Goal: Information Seeking & Learning: Learn about a topic

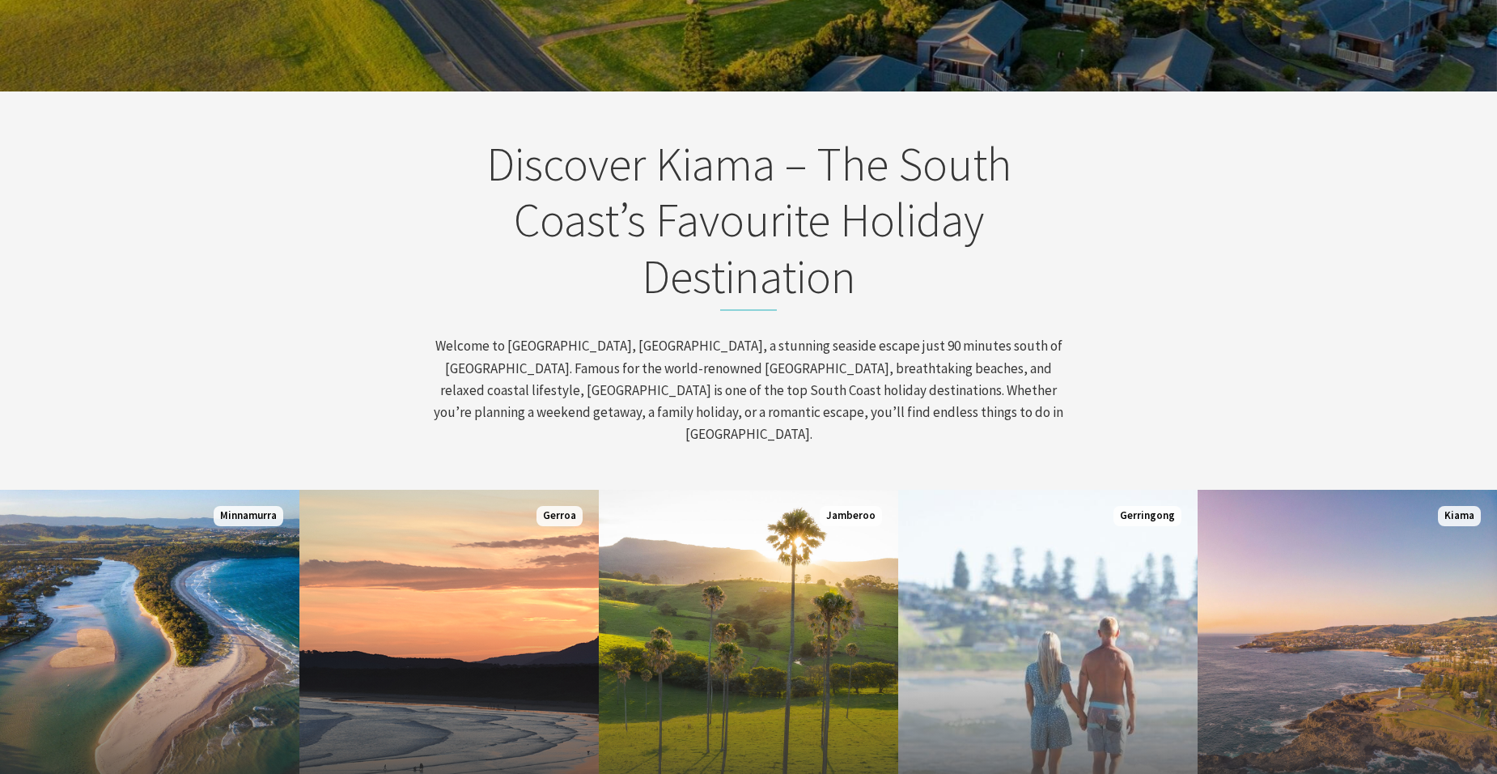
scroll to position [647, 0]
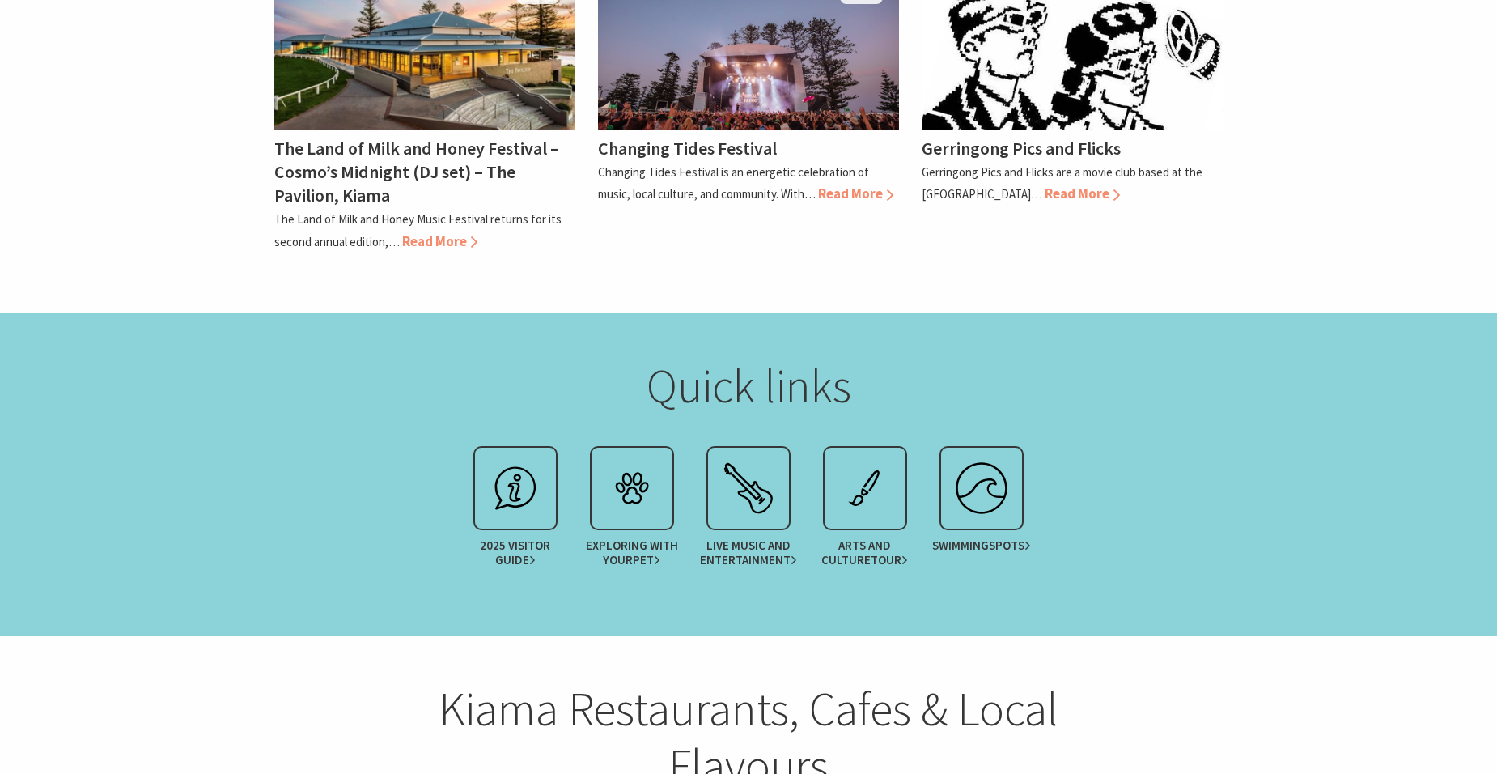
scroll to position [1861, 0]
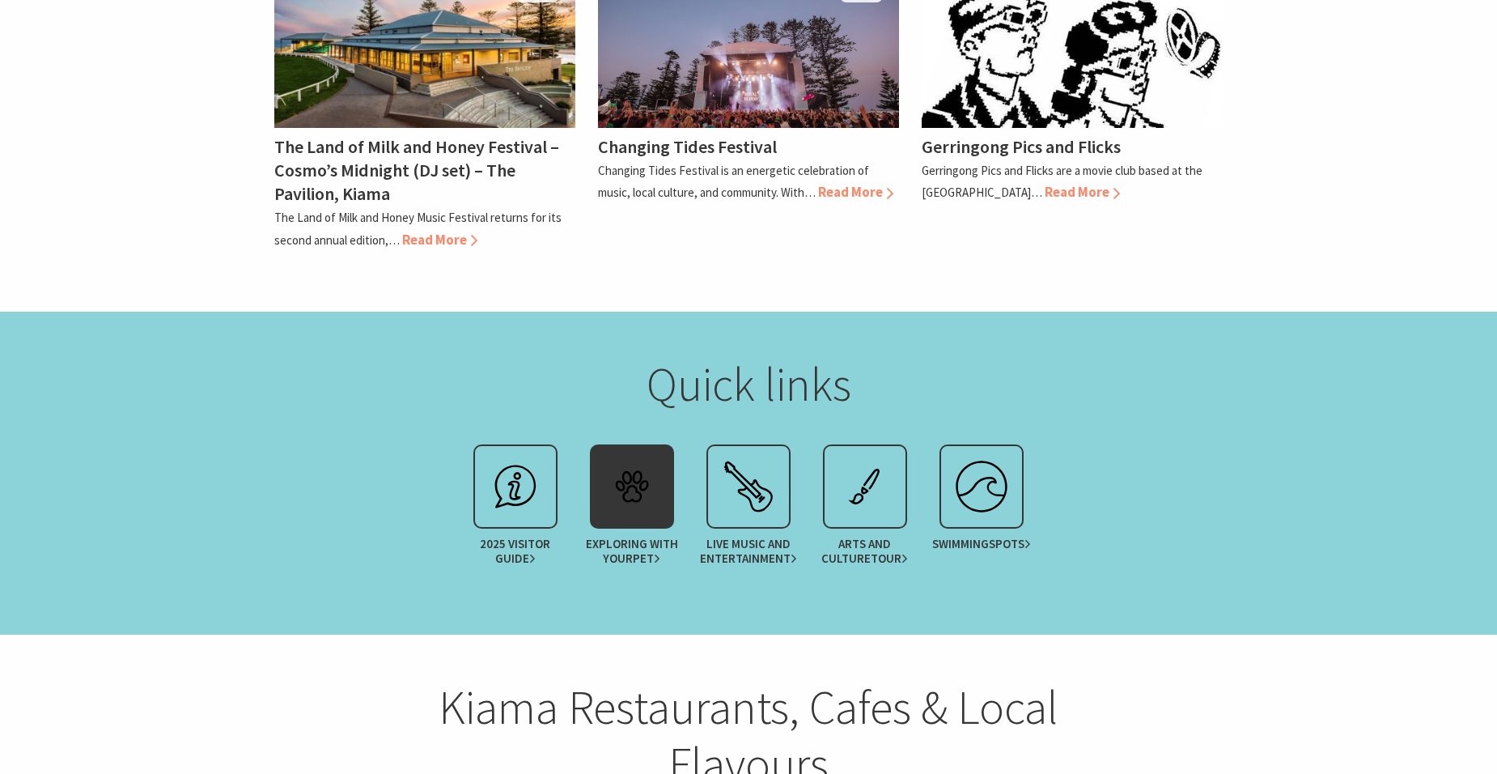
click at [624, 454] on img at bounding box center [632, 486] width 65 height 65
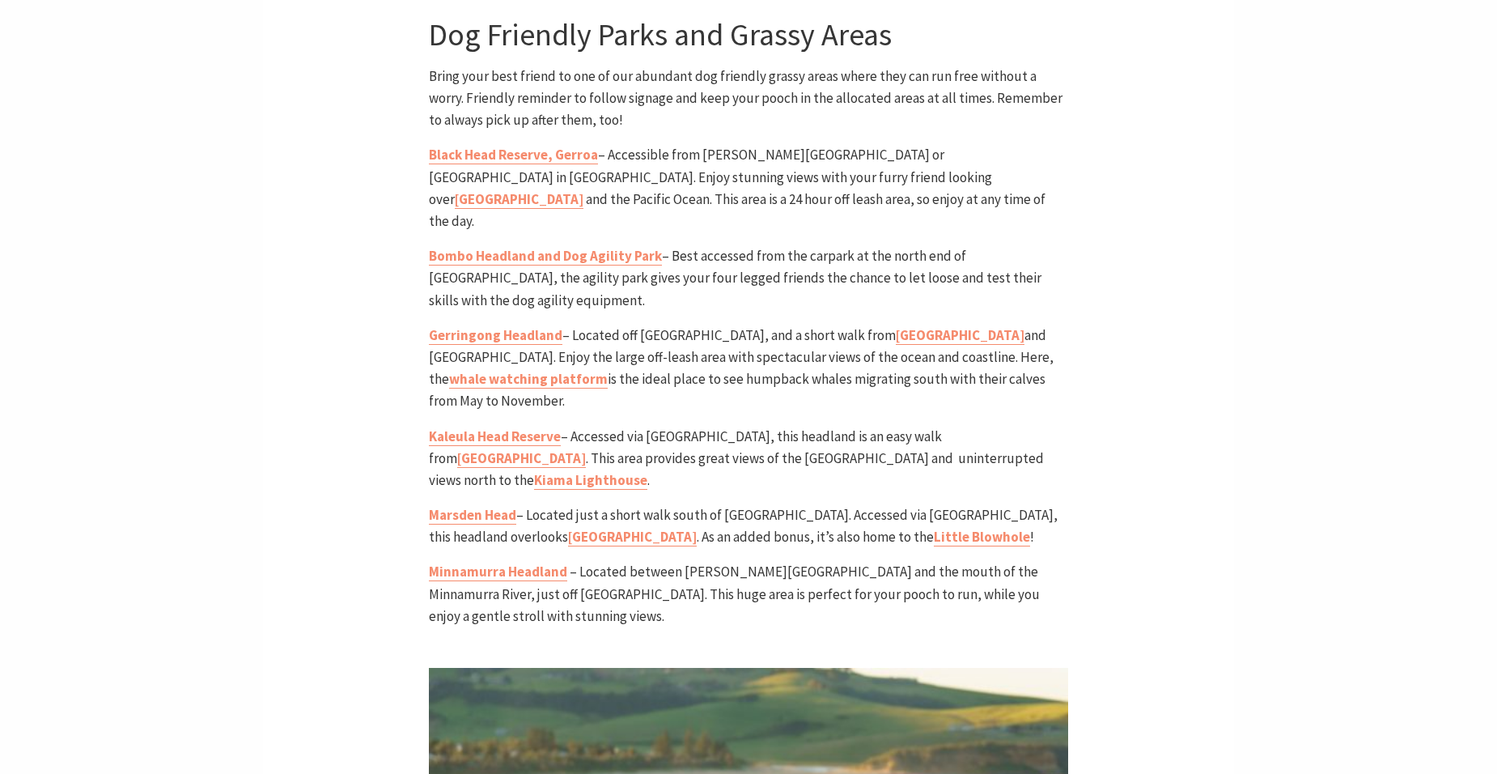
scroll to position [1685, 0]
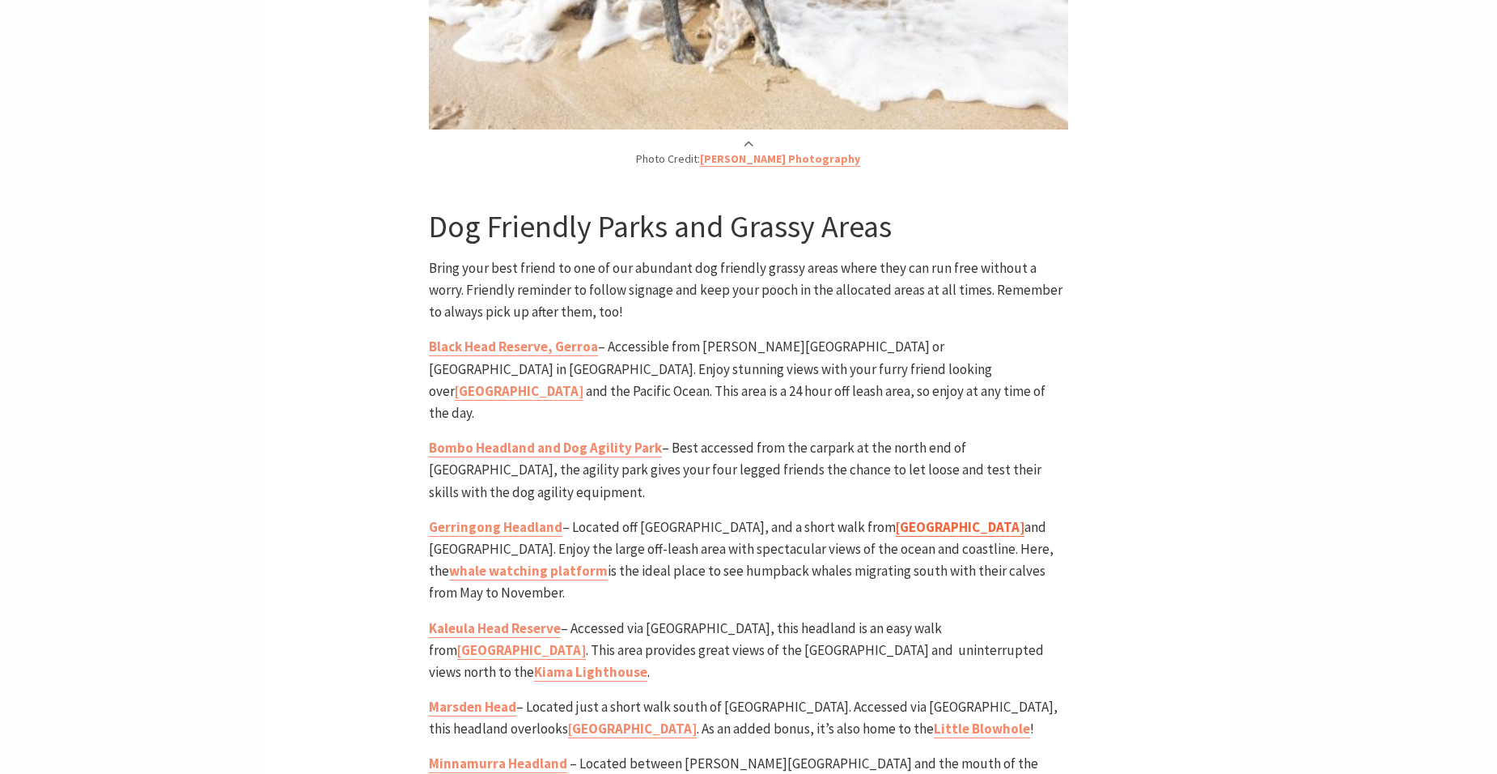
click at [929, 518] on link "Werri Beach rock pool" at bounding box center [960, 527] width 129 height 19
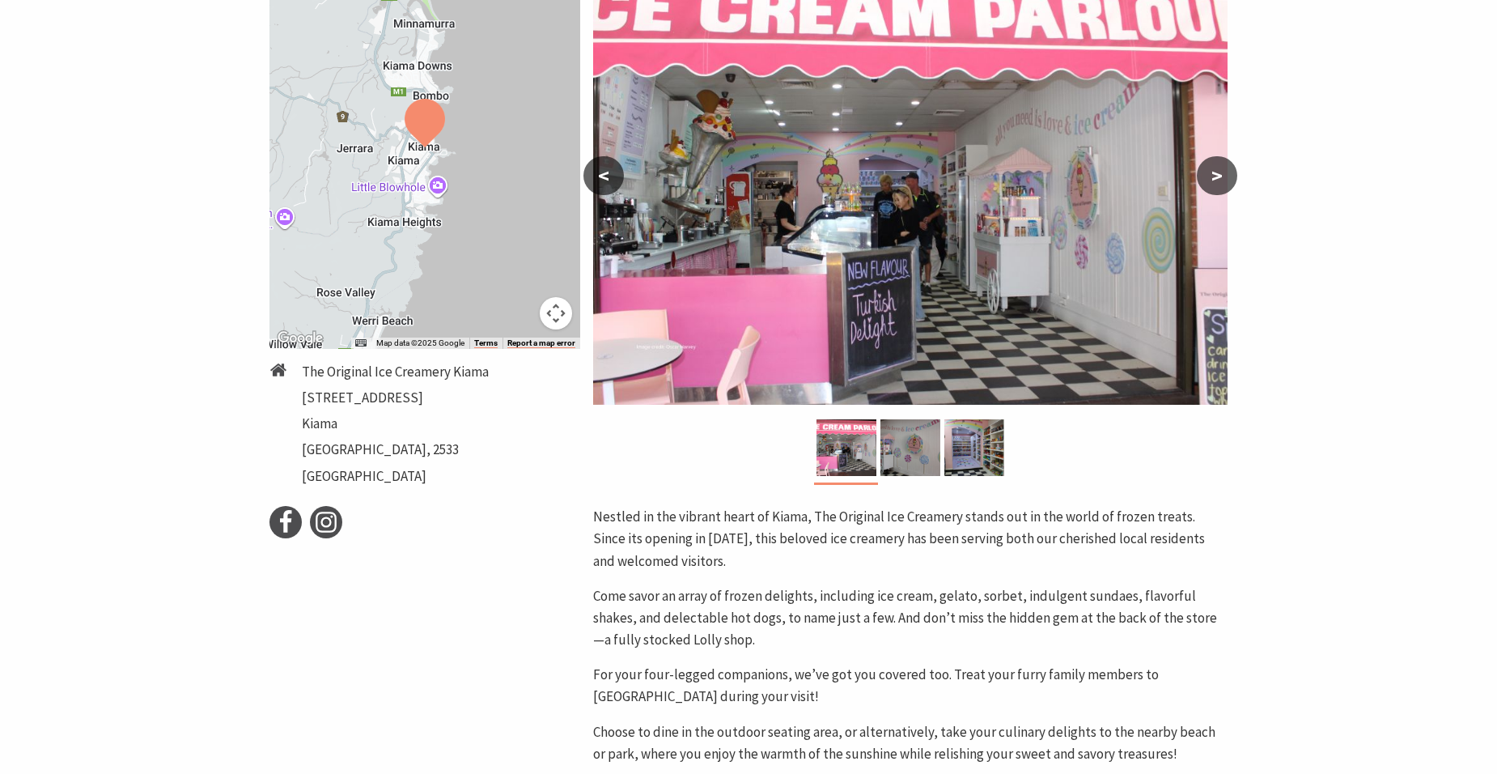
scroll to position [81, 0]
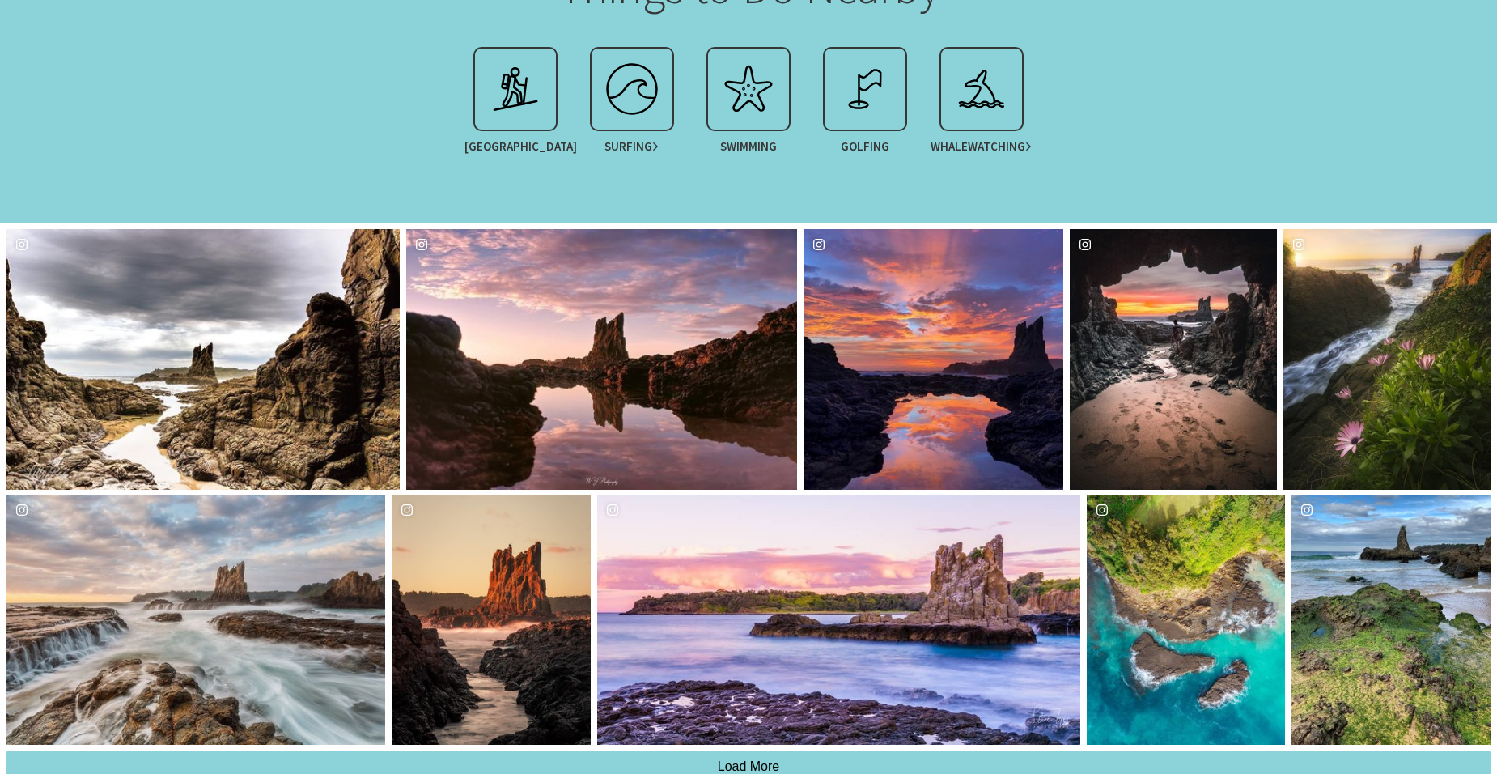
scroll to position [1214, 0]
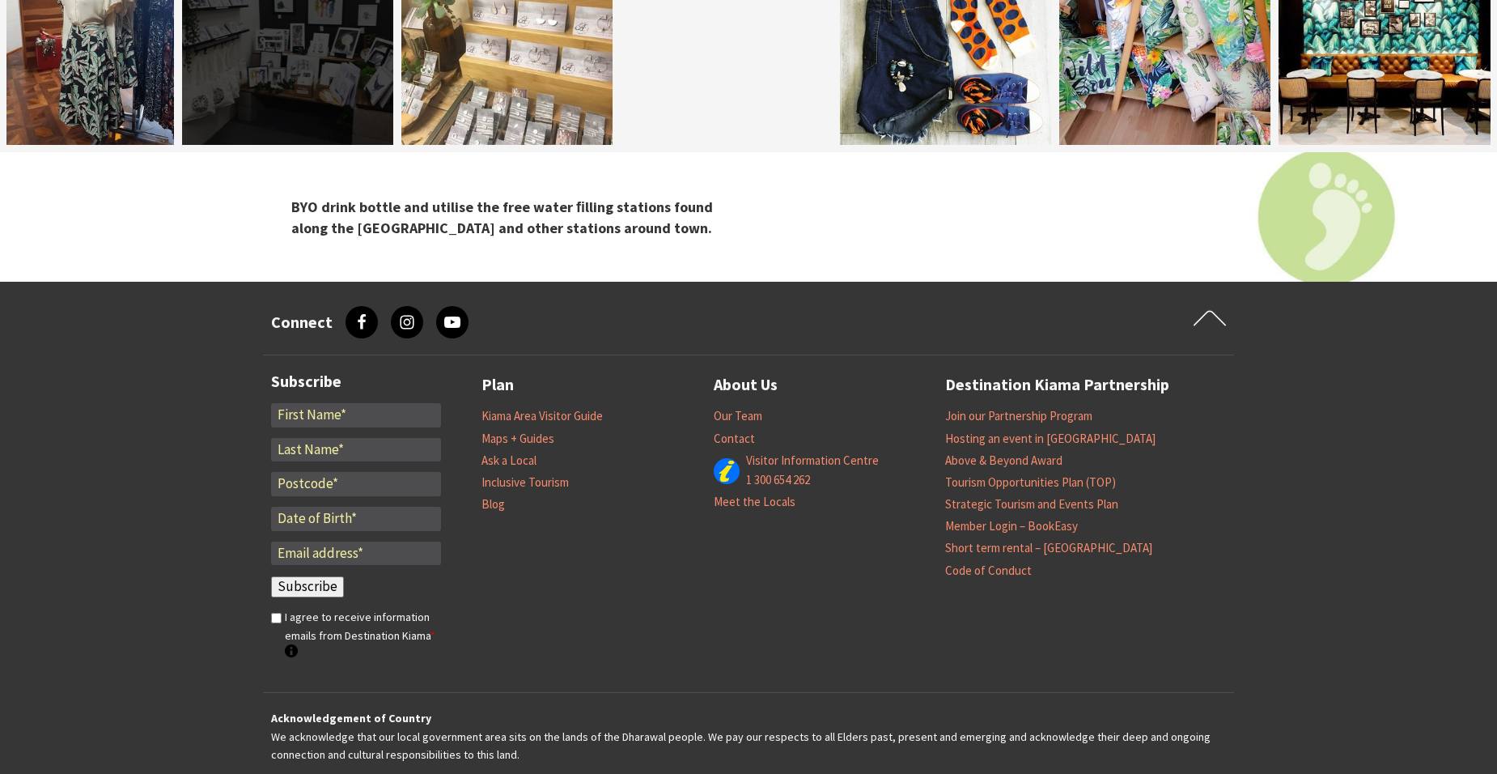
scroll to position [3156, 0]
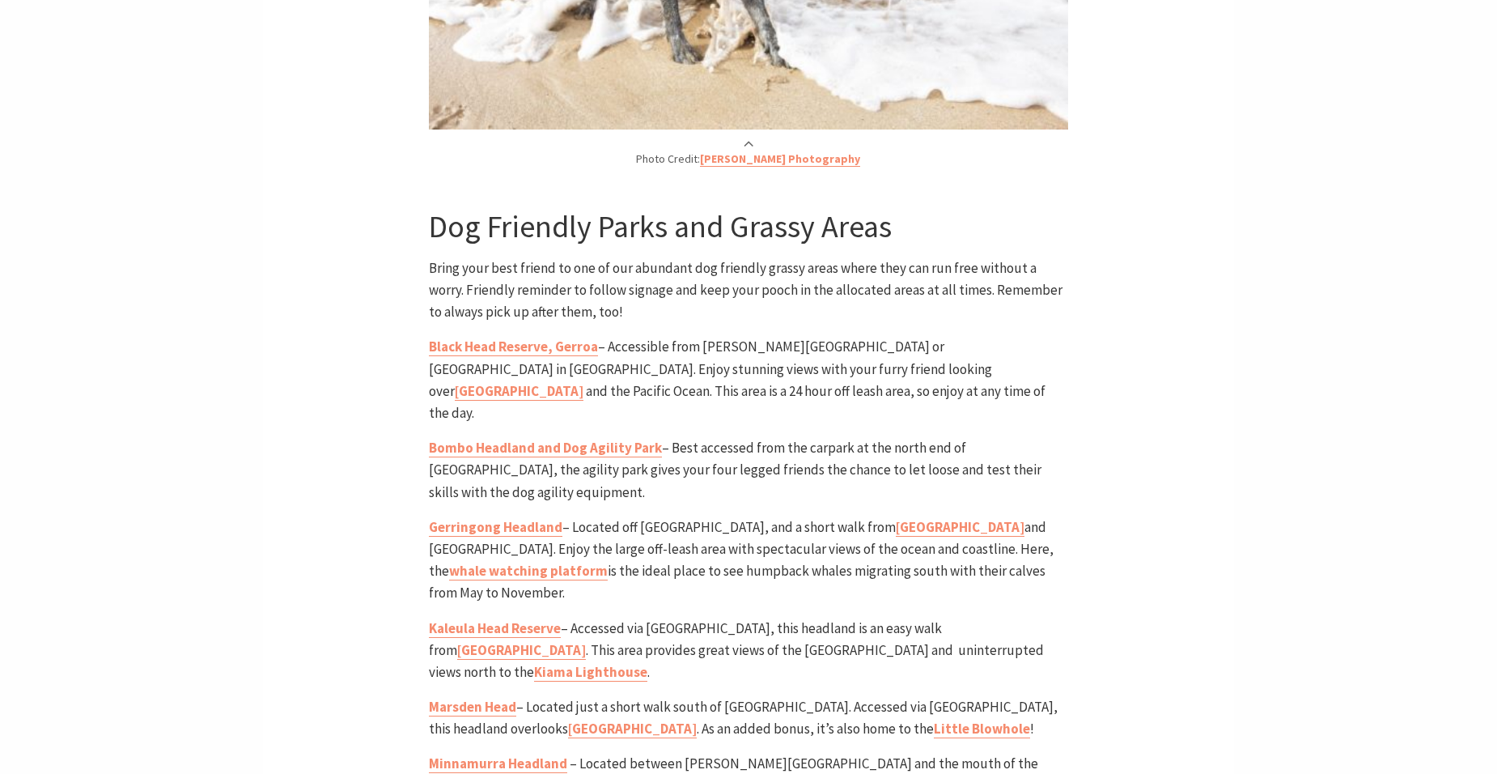
scroll to position [496, 672]
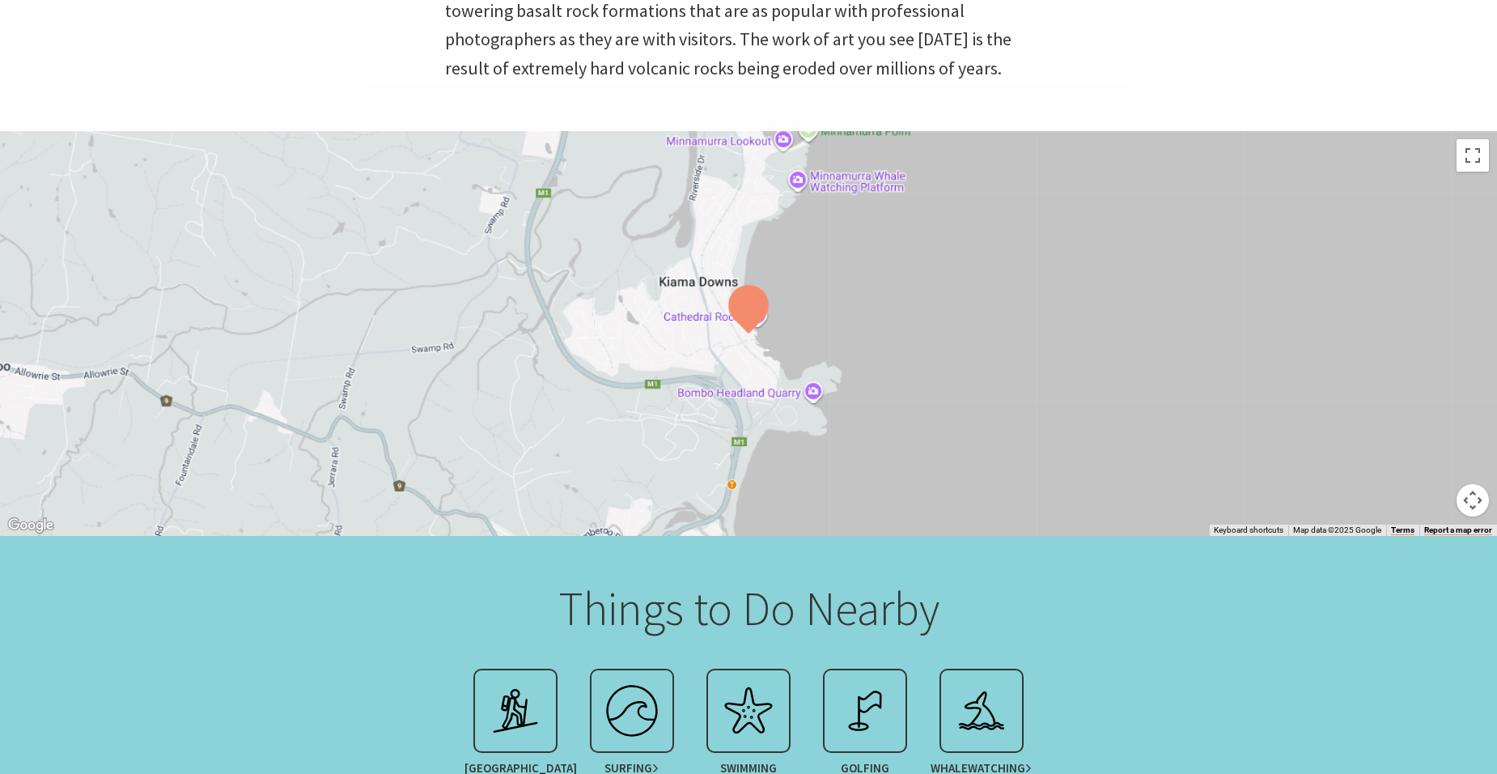
scroll to position [591, 1516]
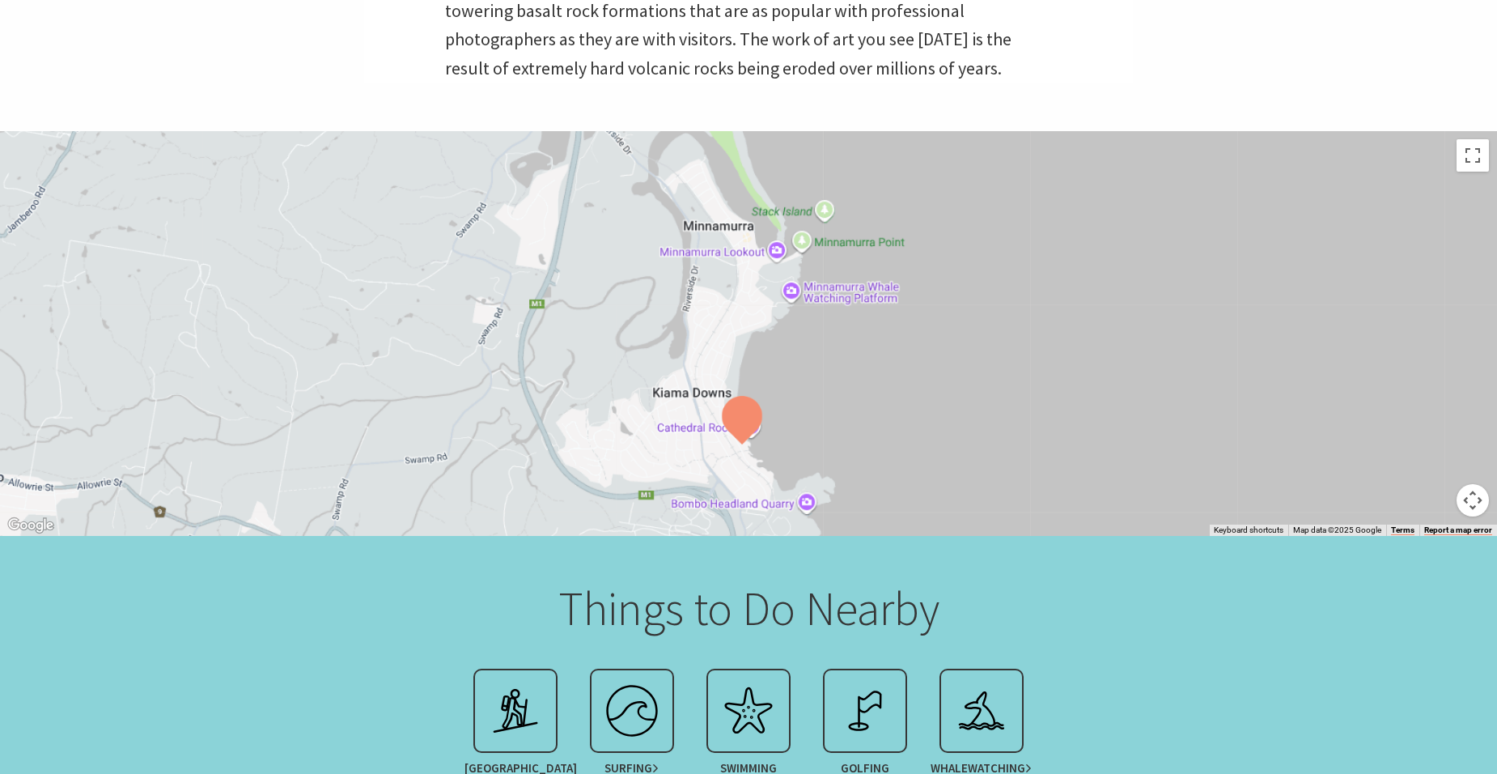
drag, startPoint x: 921, startPoint y: 265, endPoint x: 914, endPoint y: 379, distance: 114.3
click at [914, 379] on div at bounding box center [748, 333] width 1497 height 405
